Goal: Information Seeking & Learning: Learn about a topic

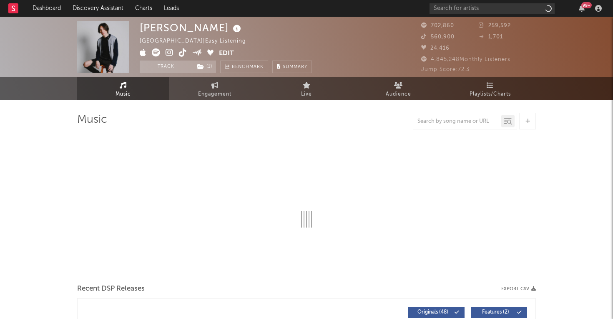
select select "6m"
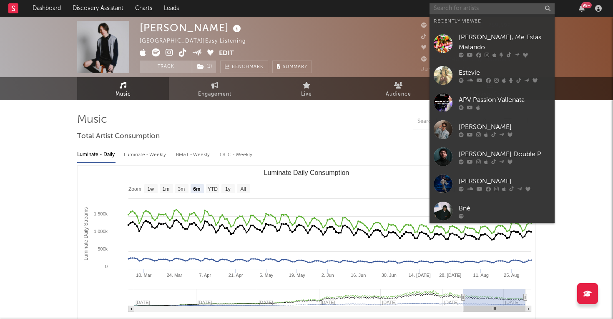
click at [462, 10] on input "text" at bounding box center [491, 8] width 125 height 10
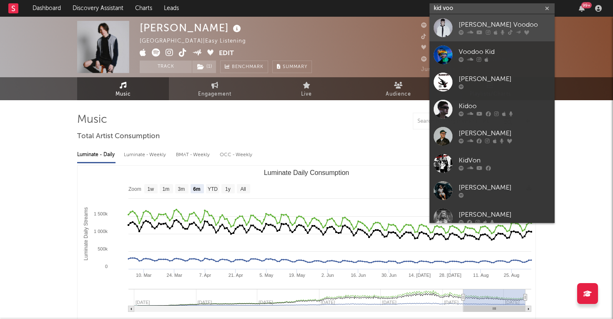
type input "kid voo"
click at [472, 25] on div "[PERSON_NAME] Voodoo" at bounding box center [505, 25] width 92 height 10
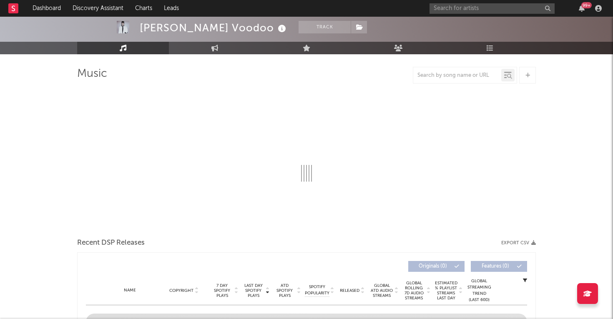
select select "6m"
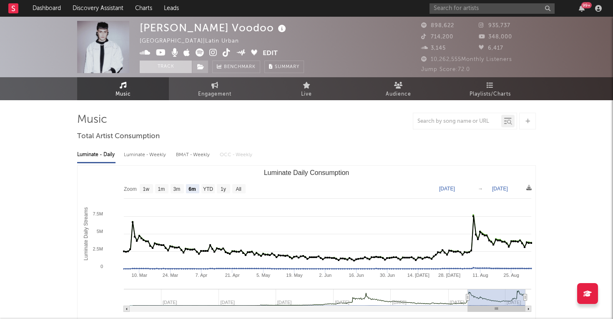
click at [184, 65] on button "Track" at bounding box center [166, 66] width 52 height 13
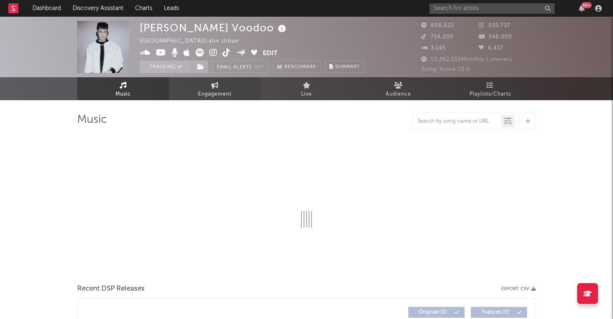
click at [202, 86] on link "Engagement" at bounding box center [215, 88] width 92 height 23
select select "1w"
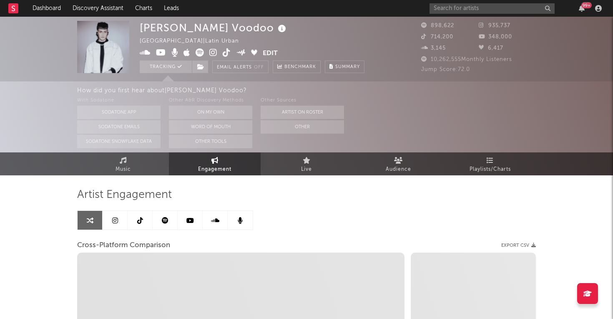
drag, startPoint x: 152, startPoint y: 163, endPoint x: 225, endPoint y: 155, distance: 72.9
click at [152, 163] on link "Music" at bounding box center [123, 163] width 92 height 23
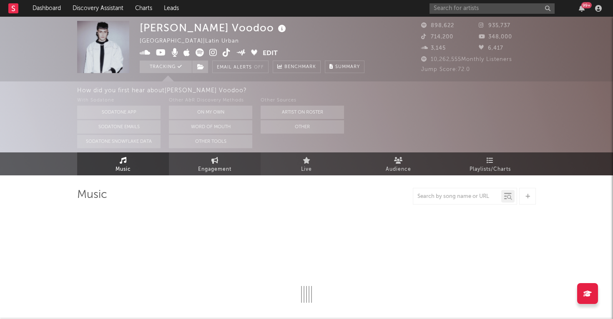
select select "6m"
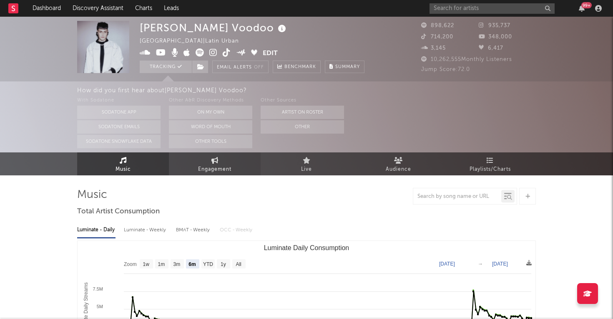
click at [241, 171] on link "Engagement" at bounding box center [215, 163] width 92 height 23
select select "1w"
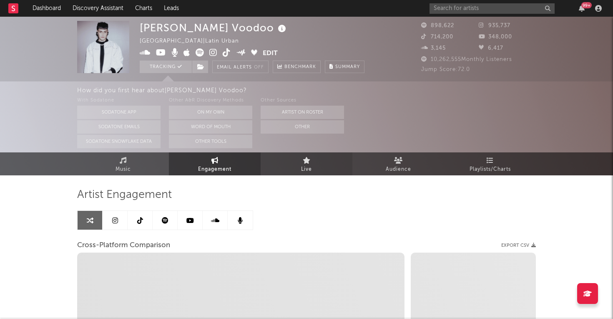
click at [296, 168] on link "Live" at bounding box center [307, 163] width 92 height 23
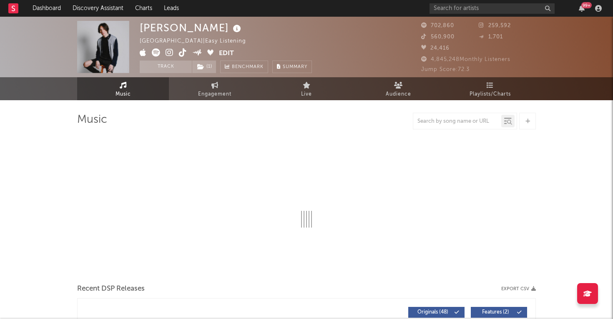
select select "6m"
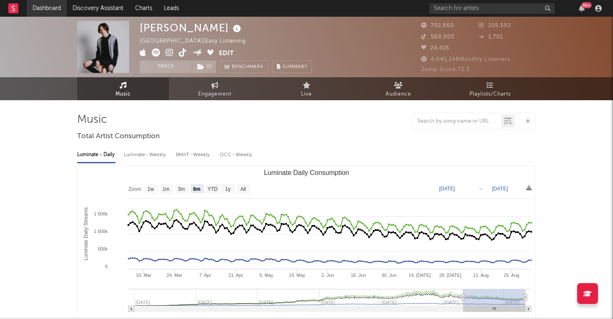
click at [54, 6] on link "Dashboard" at bounding box center [47, 8] width 40 height 17
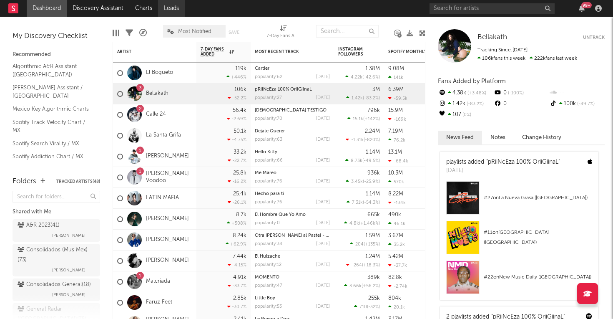
click at [180, 4] on link "Leads" at bounding box center [171, 8] width 27 height 17
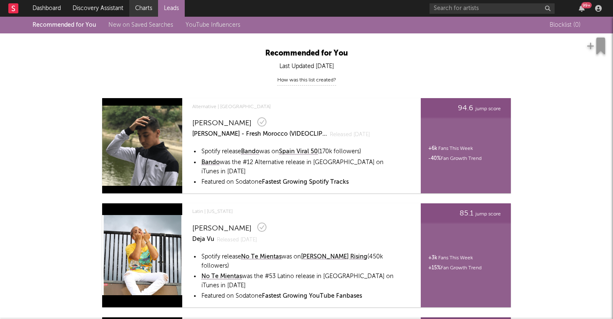
click at [151, 9] on link "Charts" at bounding box center [143, 8] width 29 height 17
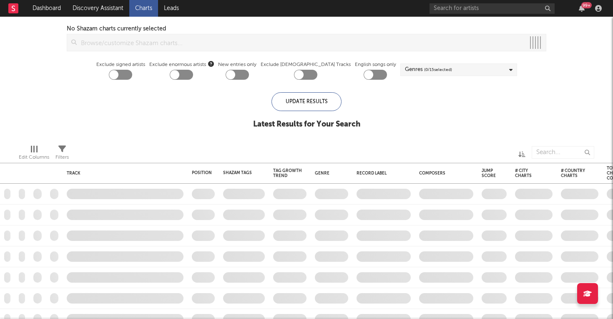
checkbox input "true"
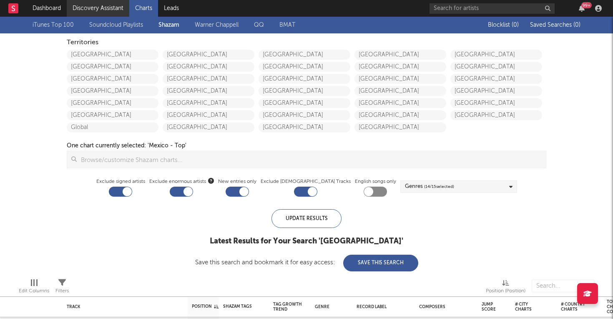
click at [122, 11] on link "Discovery Assistant" at bounding box center [98, 8] width 63 height 17
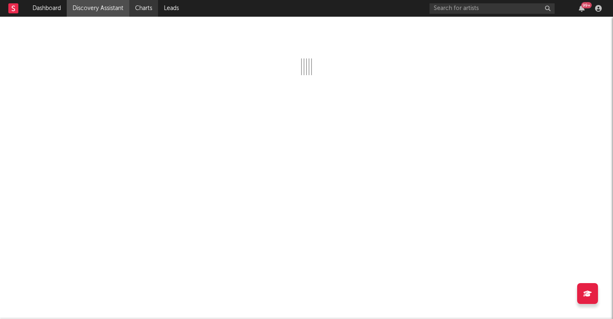
click at [153, 10] on link "Charts" at bounding box center [143, 8] width 29 height 17
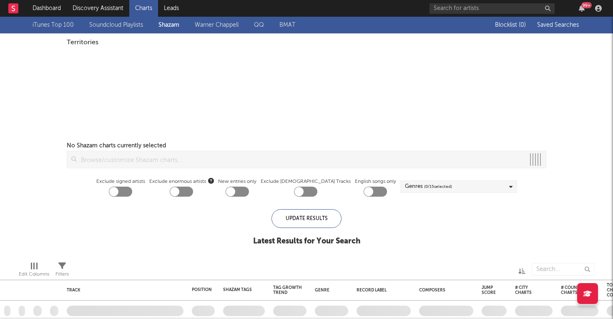
checkbox input "true"
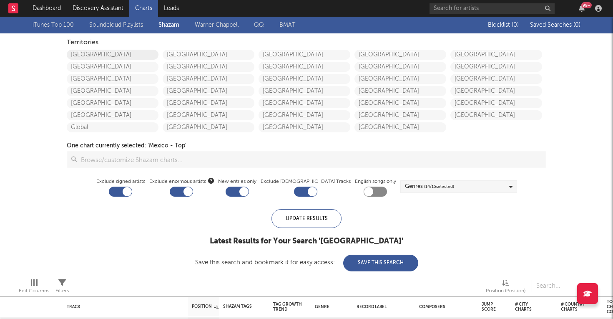
click at [104, 50] on link "[GEOGRAPHIC_DATA]" at bounding box center [113, 55] width 92 height 10
checkbox input "false"
